Goal: Transaction & Acquisition: Book appointment/travel/reservation

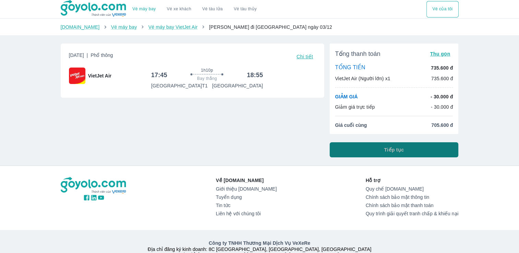
click at [378, 148] on button "Tiếp tục" at bounding box center [394, 149] width 129 height 15
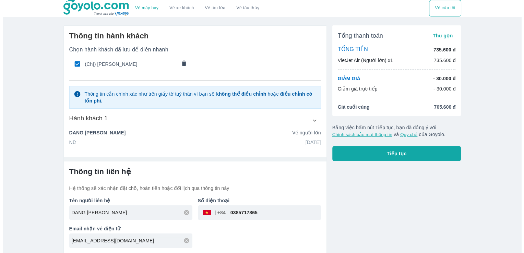
scroll to position [1, 0]
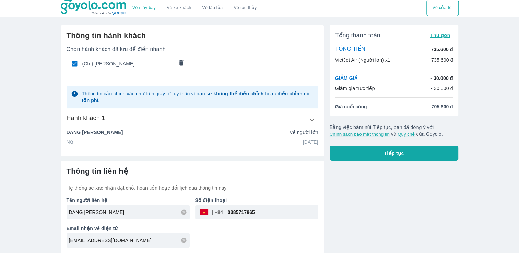
click at [348, 204] on div "Tổng thanh toán Thu gọn TỔNG TIỀN 735.600 đ VietJet Air (Người lớn) x1 735.600 …" at bounding box center [391, 137] width 135 height 234
click at [344, 148] on button "Tiếp tục" at bounding box center [394, 153] width 129 height 15
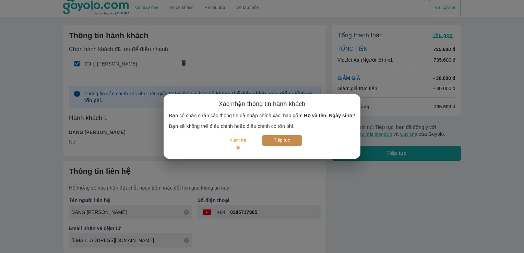
click at [299, 140] on button "Tiếp tục" at bounding box center [282, 140] width 40 height 11
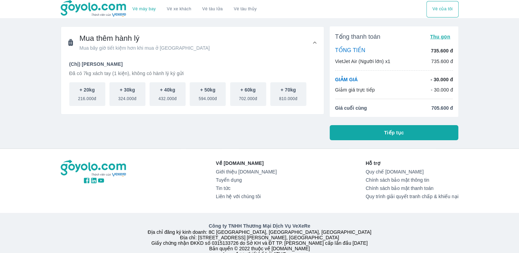
click at [389, 129] on span "Tiếp tục" at bounding box center [394, 132] width 20 height 7
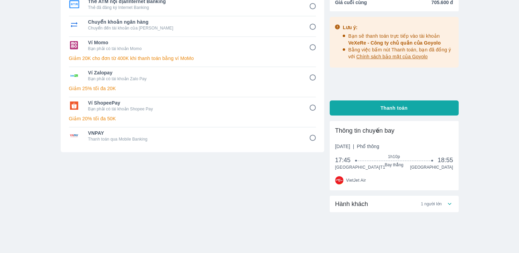
scroll to position [104, 0]
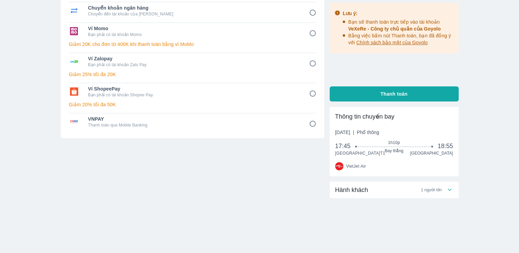
click at [438, 190] on span "1 người lớn" at bounding box center [431, 189] width 21 height 5
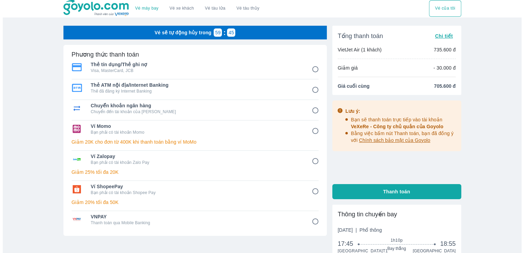
scroll to position [0, 0]
